Goal: Find specific page/section: Find specific page/section

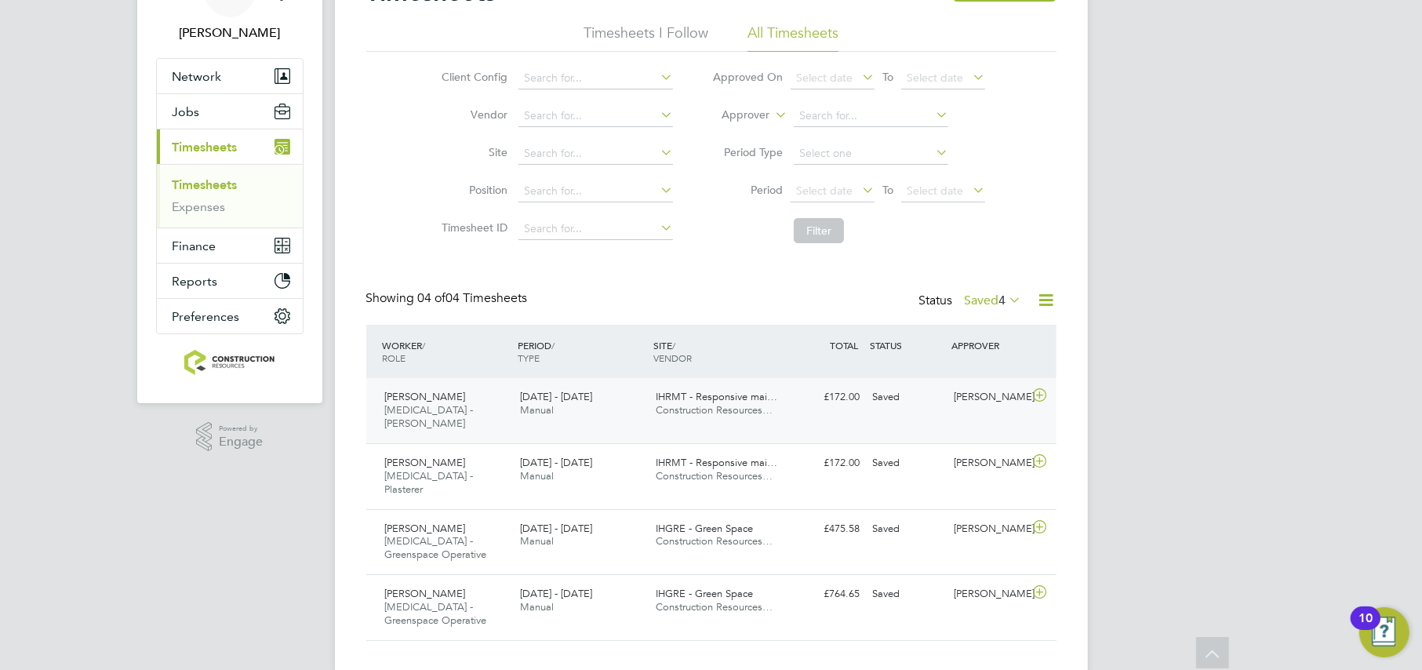
click at [496, 400] on div "Richard Shacklady HMS - Joiner 22 - 28 Sep 2025" at bounding box center [447, 410] width 136 height 53
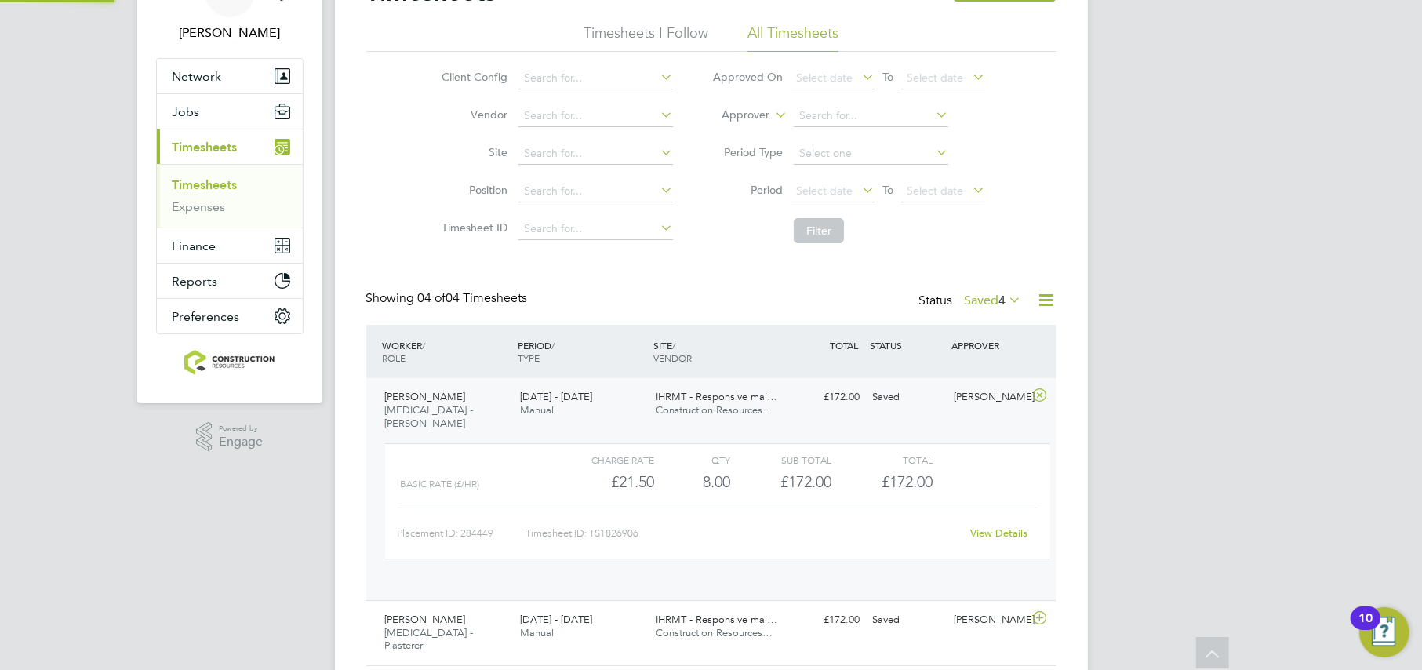
scroll to position [26, 152]
click at [496, 400] on div "Richard Shacklady HMS - Joiner 22 - 28 Sep 2025" at bounding box center [447, 410] width 136 height 53
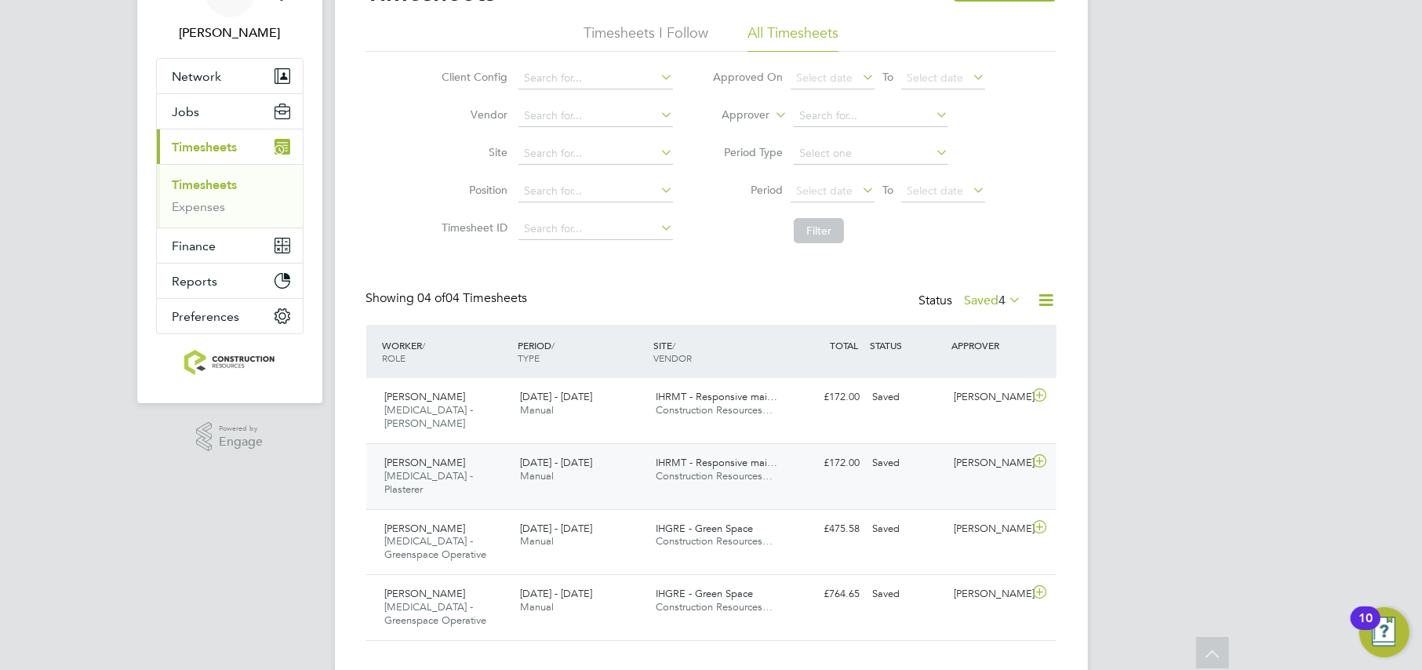
click at [518, 471] on div "22 - 28 Sep 2025 Manual" at bounding box center [582, 469] width 136 height 39
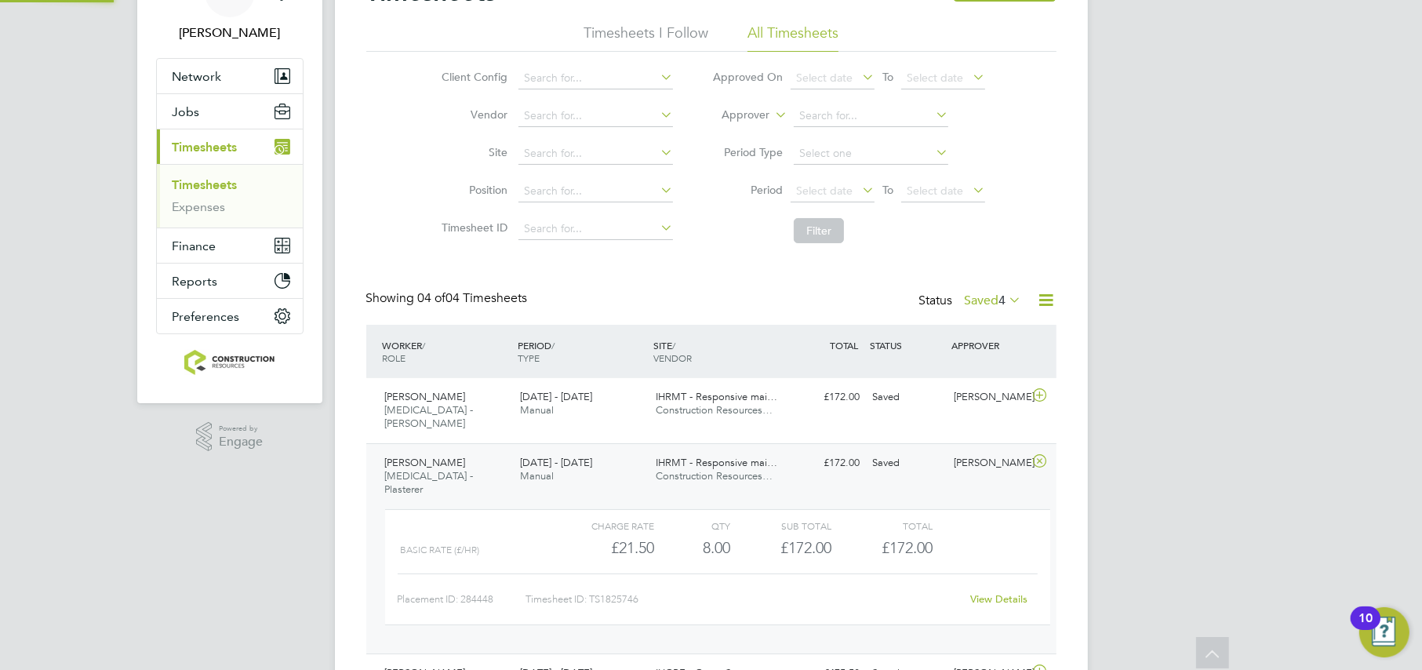
click at [518, 471] on div "22 - 28 Sep 2025 Manual" at bounding box center [582, 469] width 136 height 39
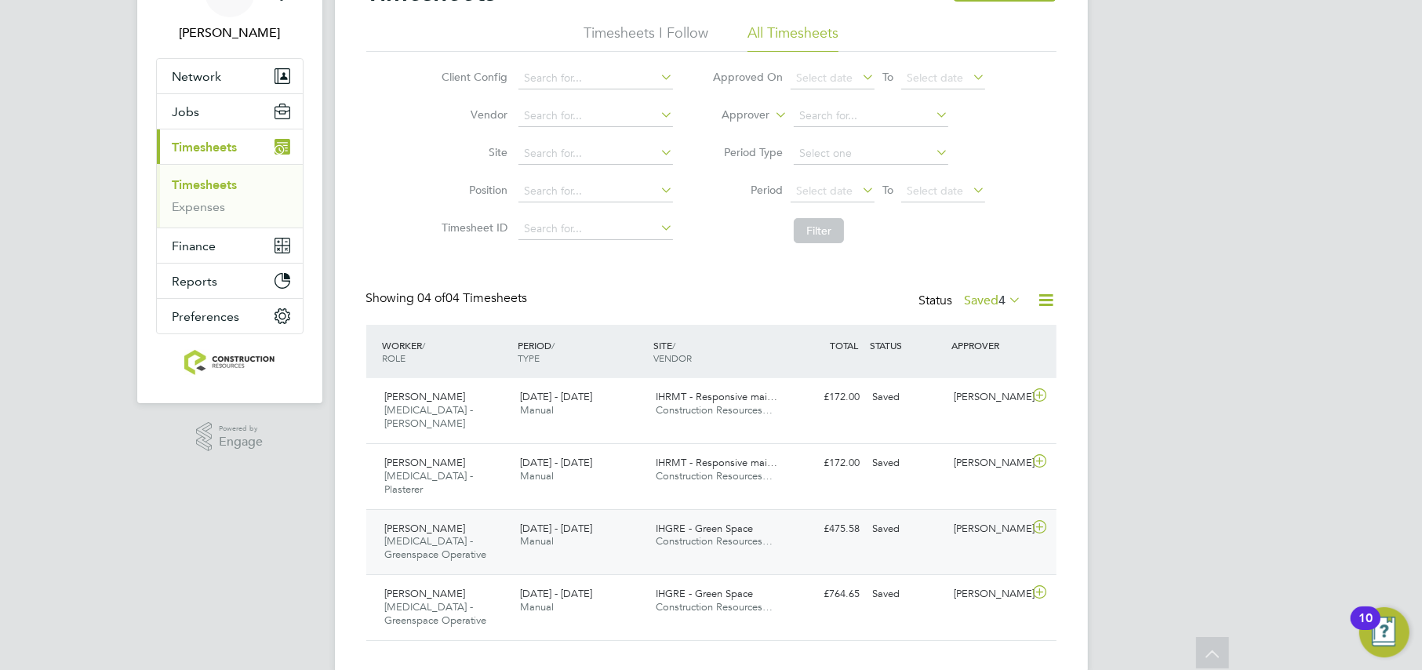
click at [523, 531] on div "Lewis Mccathy HMS - Greenspace Operative 15 - 21 Sep 2025 15 - 21 Sep 2025 Manu…" at bounding box center [711, 542] width 690 height 66
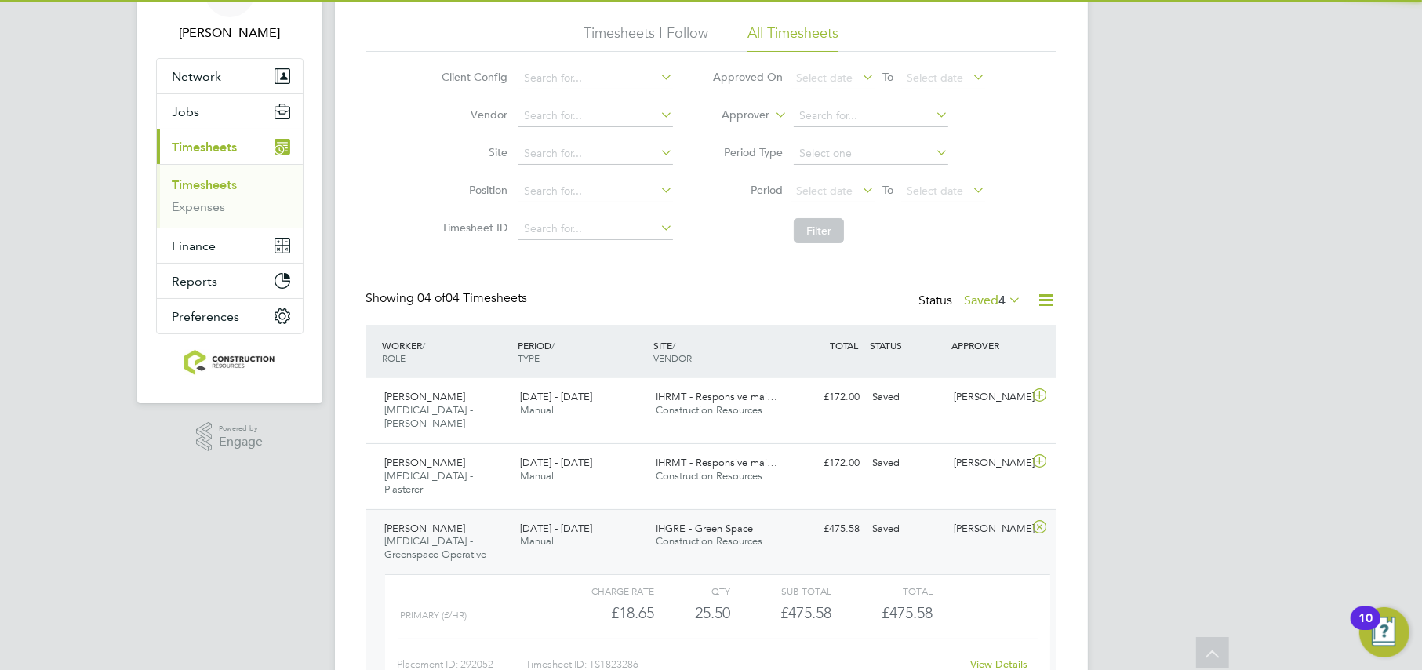
click at [523, 531] on div "Lewis Mccathy HMS - Greenspace Operative 15 - 21 Sep 2025 15 - 21 Sep 2025 Manu…" at bounding box center [711, 614] width 690 height 210
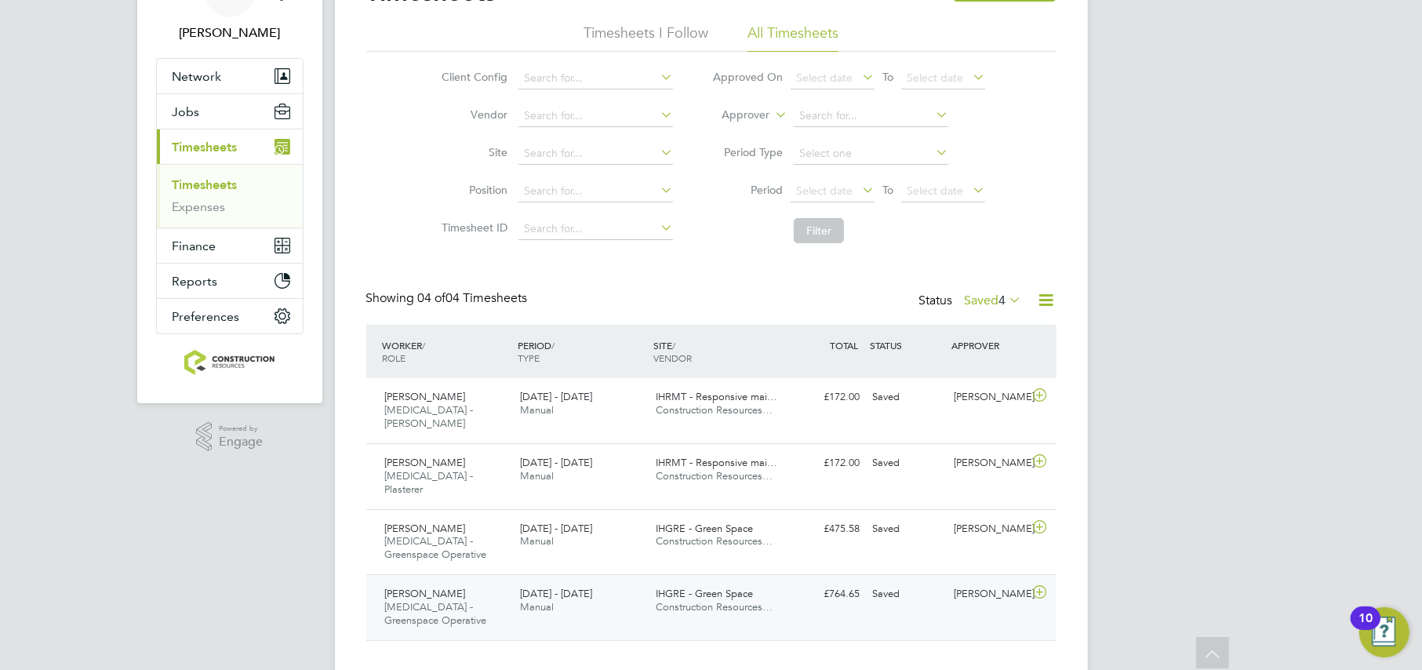
click at [526, 574] on div "Paul Scott HMS - Greenspace Operative 15 - 21 Sep 2025 15 - 21 Sep 2025 Manual …" at bounding box center [711, 607] width 690 height 66
click at [527, 574] on div "Paul Scott HMS - Greenspace Operative 15 - 21 Sep 2025 15 - 21 Sep 2025 Manual …" at bounding box center [711, 679] width 690 height 210
click at [562, 529] on div "Lewis Mccathy HMS - Greenspace Operative 15 - 21 Sep 2025 15 - 21 Sep 2025 Manu…" at bounding box center [711, 542] width 690 height 66
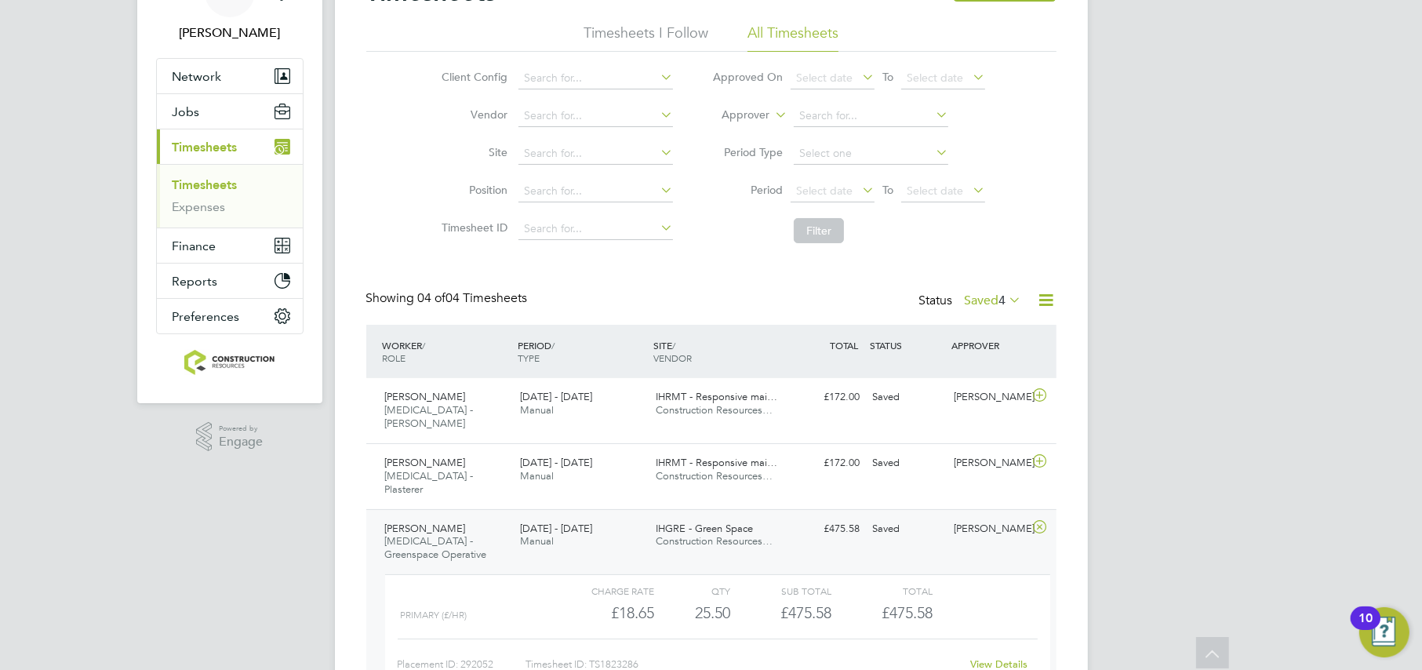
click at [1014, 657] on link "View Details" at bounding box center [998, 663] width 57 height 13
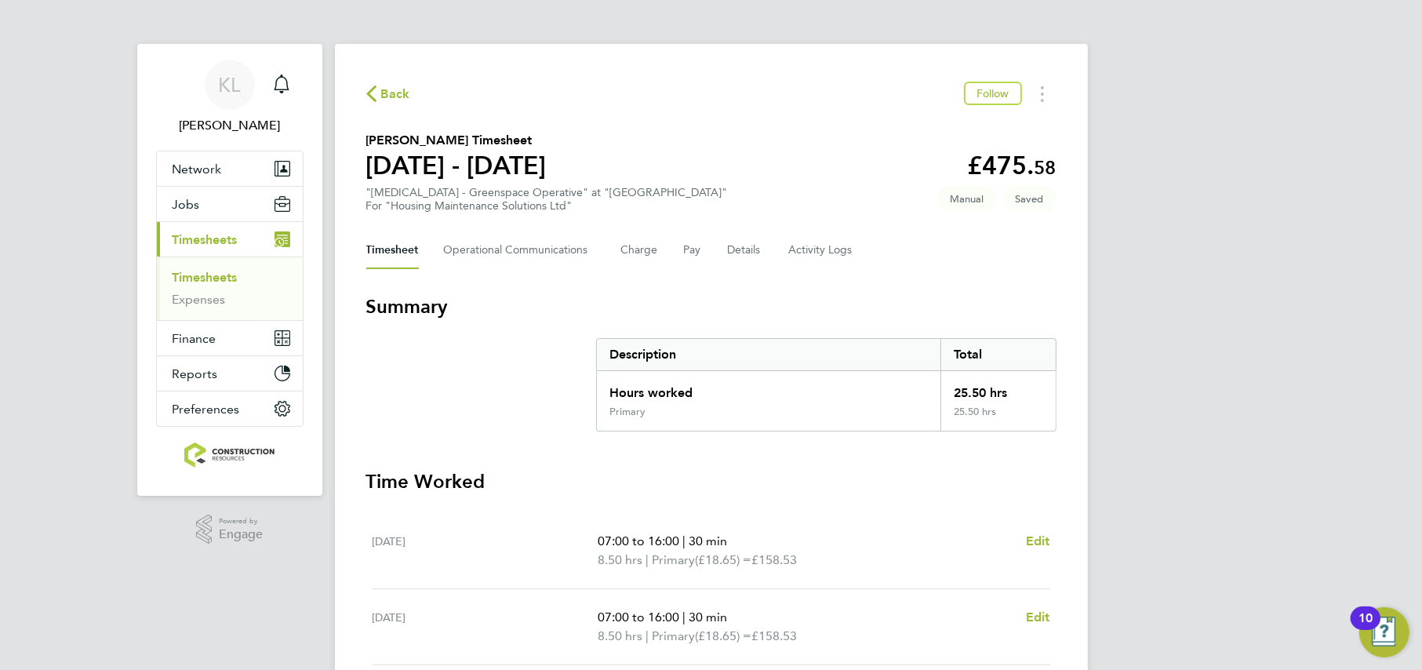
click at [387, 100] on span "Back" at bounding box center [395, 94] width 29 height 19
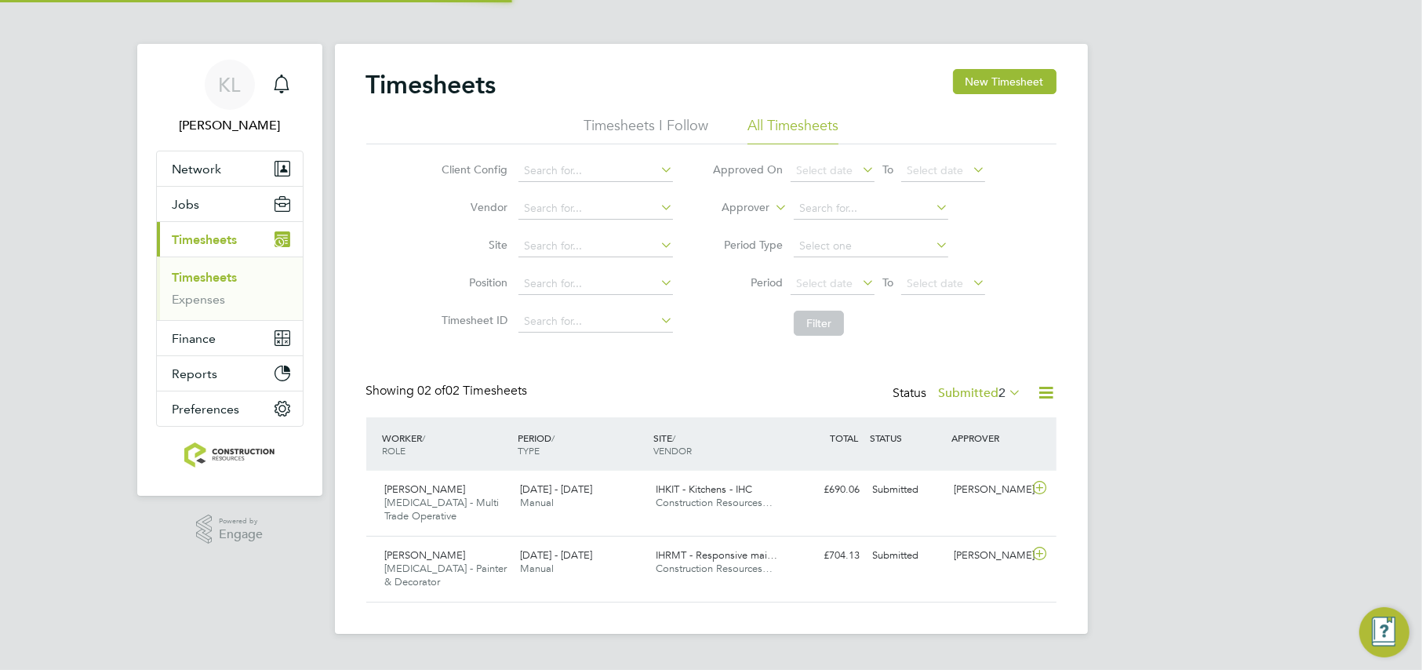
scroll to position [39, 136]
